Goal: Task Accomplishment & Management: Complete application form

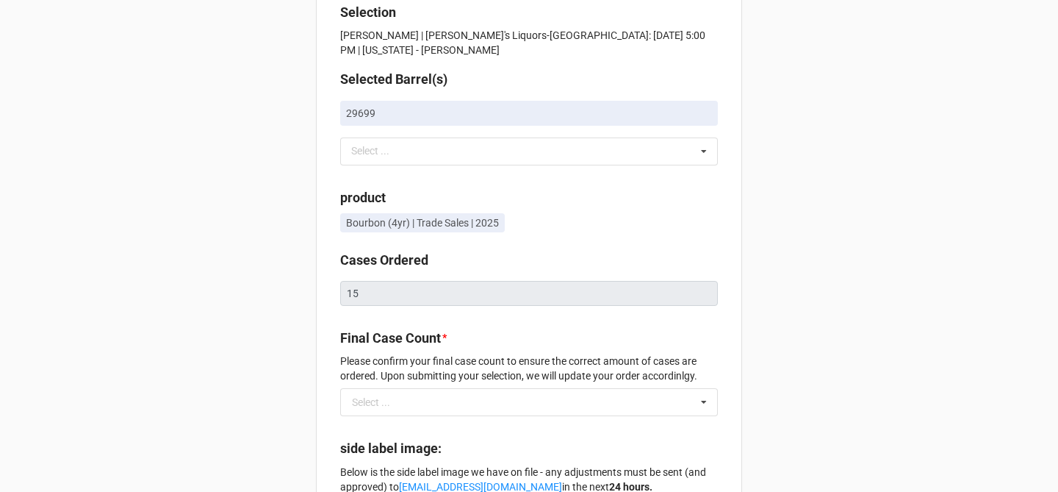
scroll to position [38, 0]
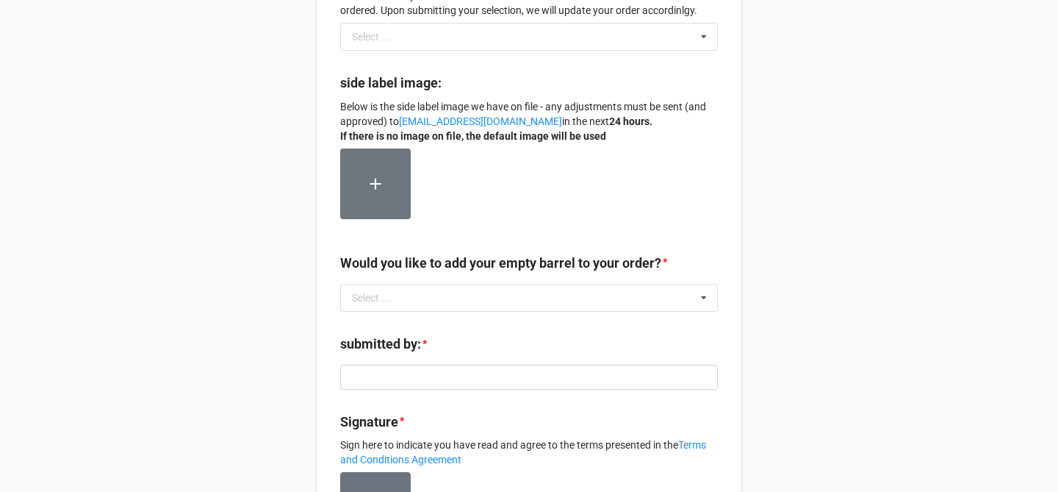
scroll to position [417, 0]
